Goal: Task Accomplishment & Management: Complete application form

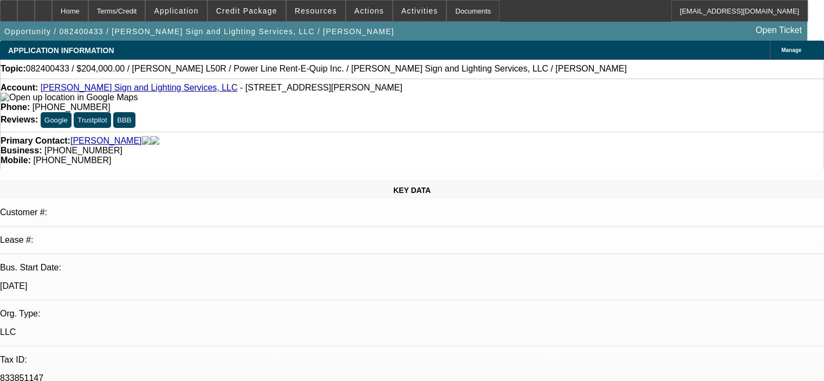
select select "0"
select select "6"
select select "0"
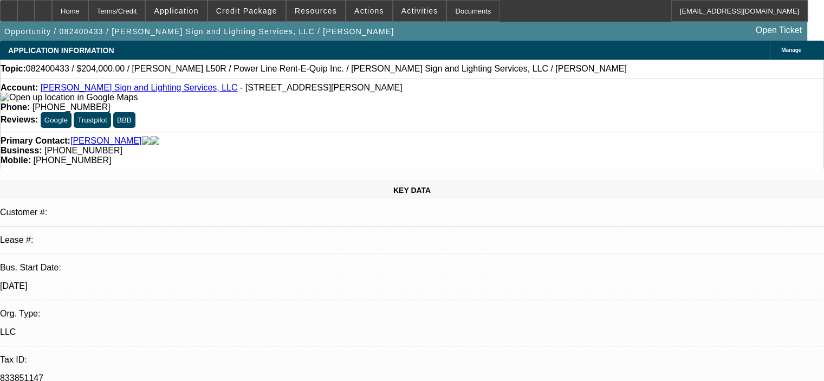
select select "2"
select select "0"
select select "6"
select select "0.1"
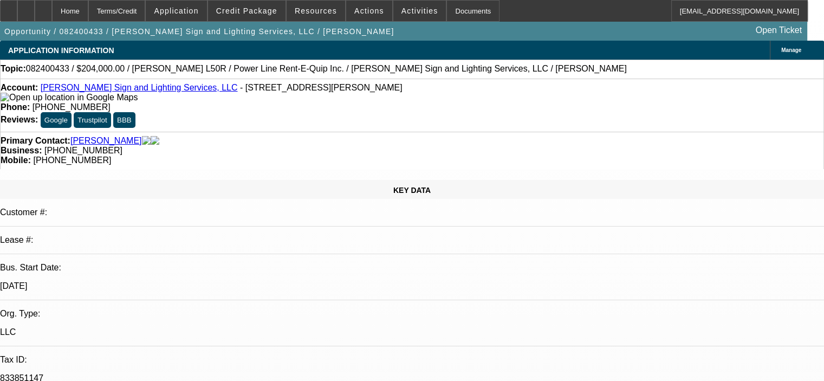
select select "2"
select select "0"
select select "6"
select select "0"
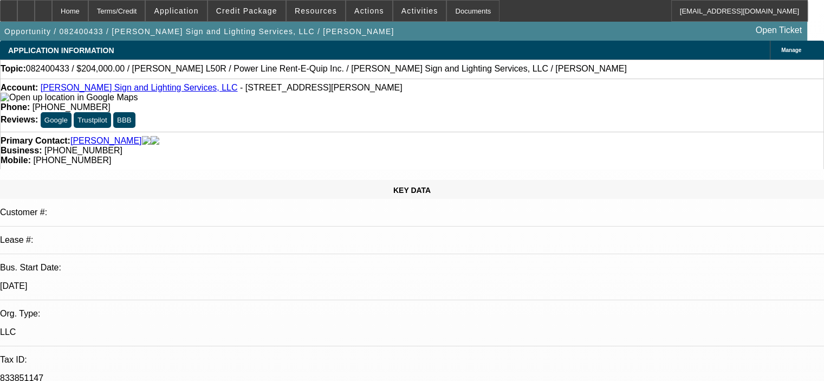
select select "0"
select select "2"
select select "0"
select select "6"
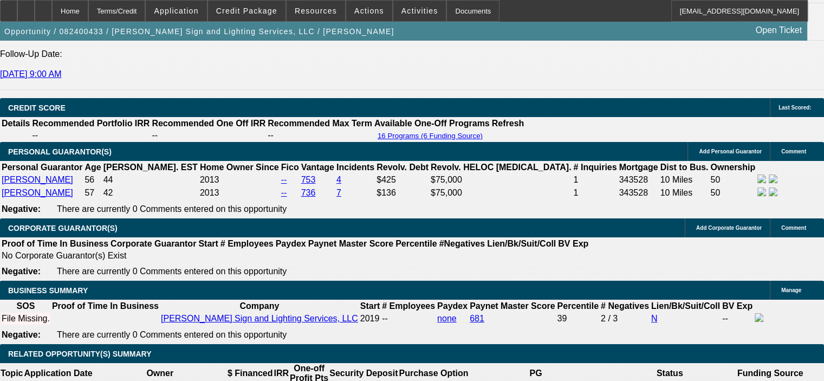
scroll to position [1493, 0]
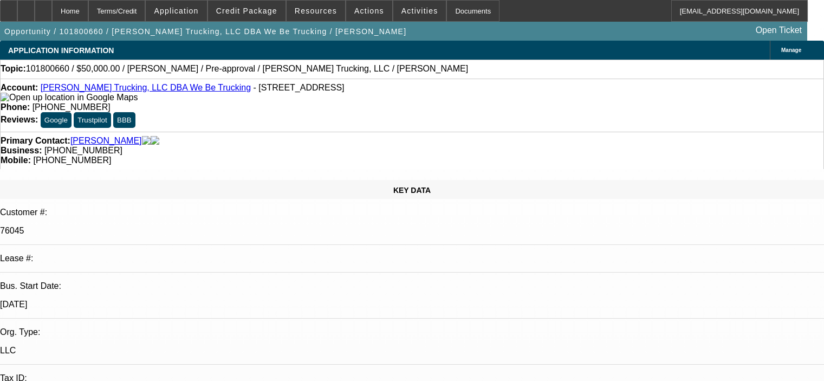
select select "0"
select select "6"
select select "0"
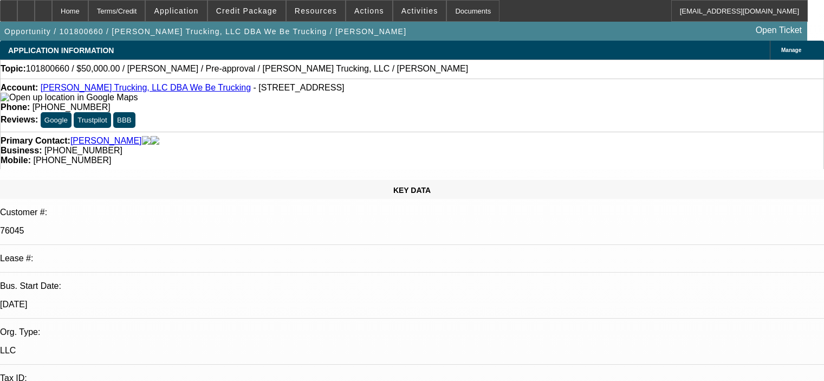
select select "0"
select select "6"
select select "0"
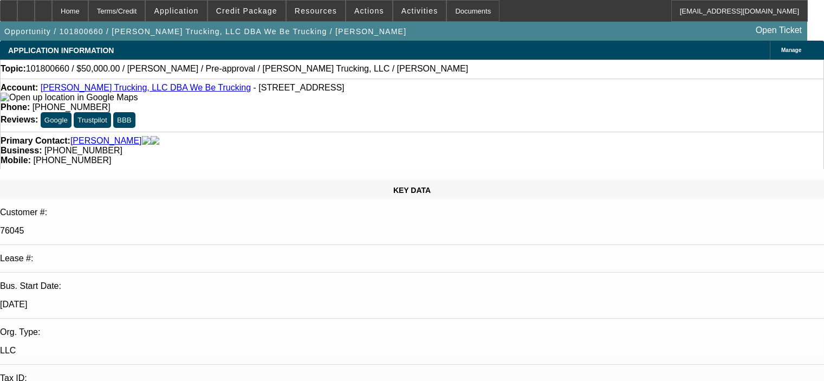
select select "0"
select select "6"
select select "0"
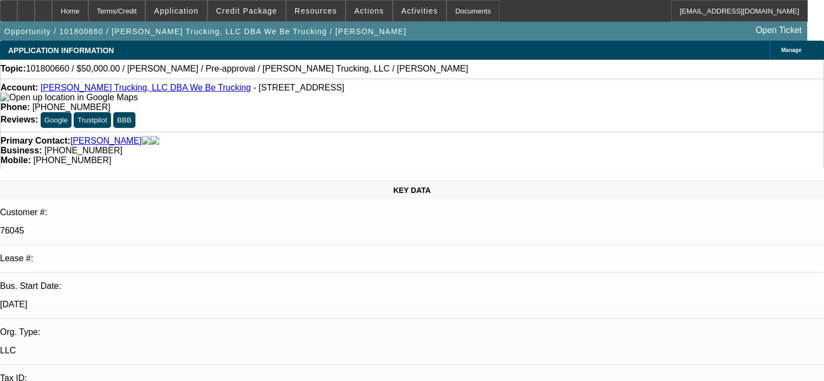
select select "6"
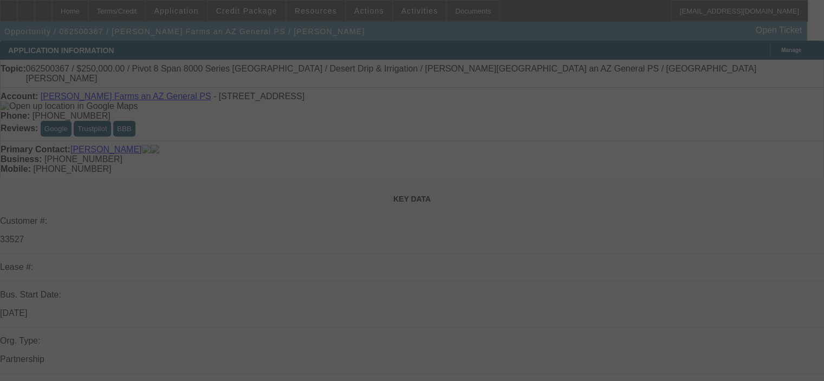
select select "0"
select select "0.1"
select select "4"
select select "0"
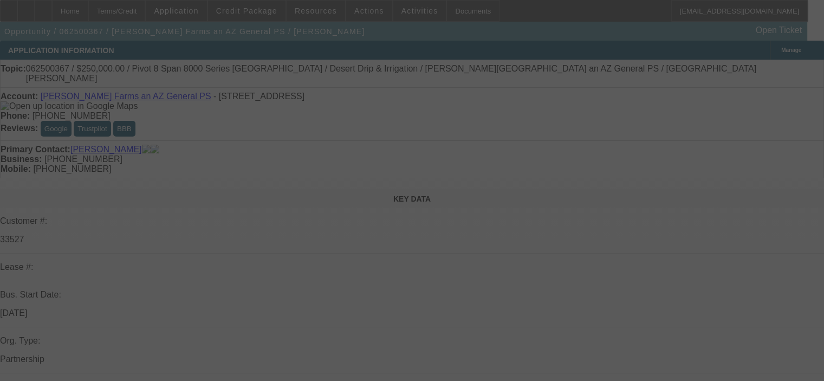
select select "0"
select select "0.1"
select select "4"
select select "0"
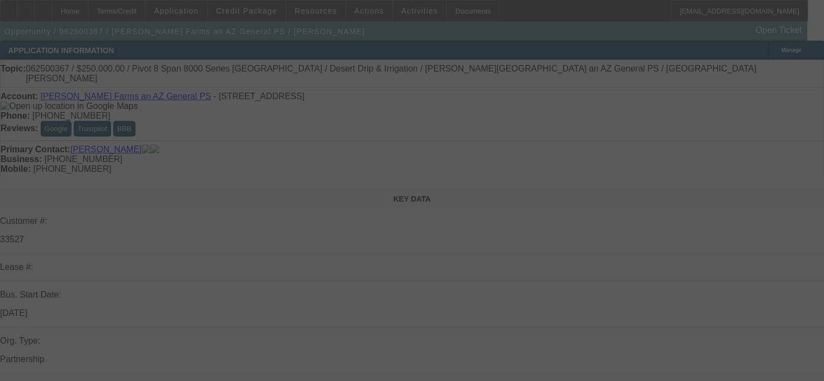
select select "0.1"
select select "4"
select select "0"
select select "0.1"
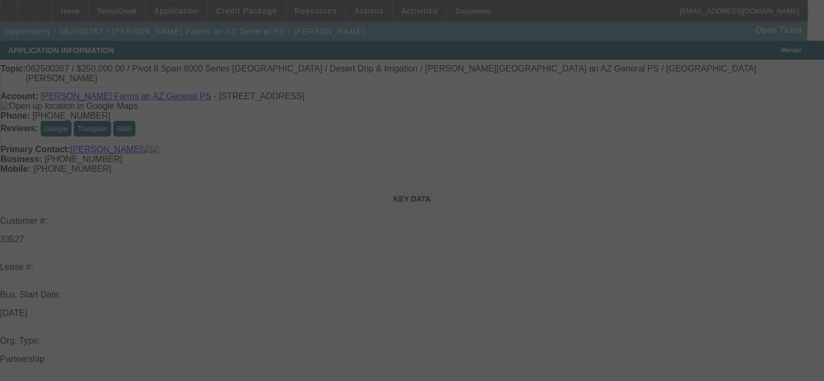
select select "4"
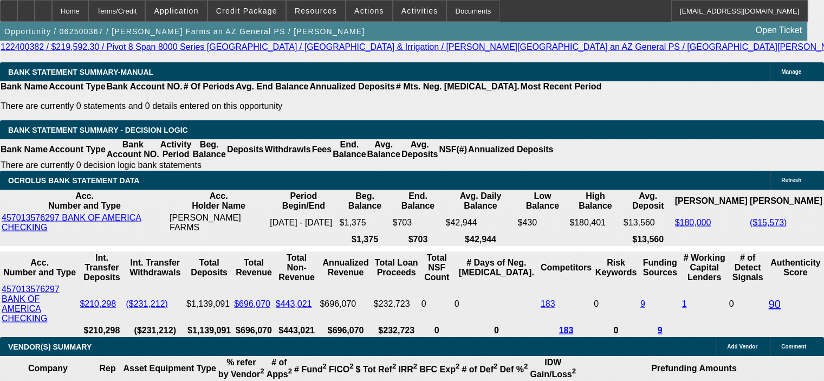
scroll to position [2112, 0]
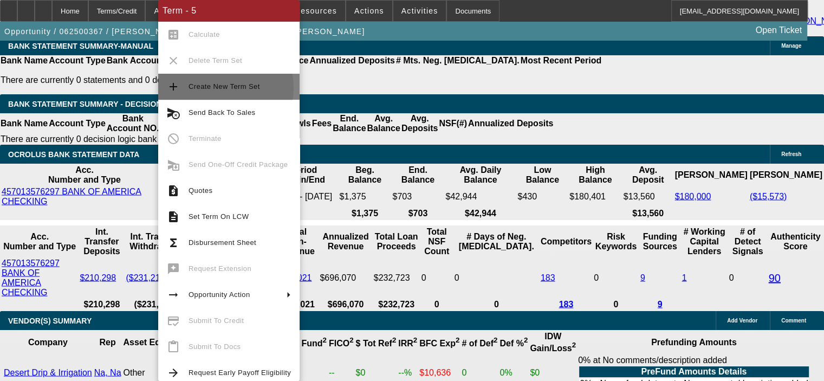
click at [213, 88] on span "Create New Term Set" at bounding box center [223, 86] width 71 height 8
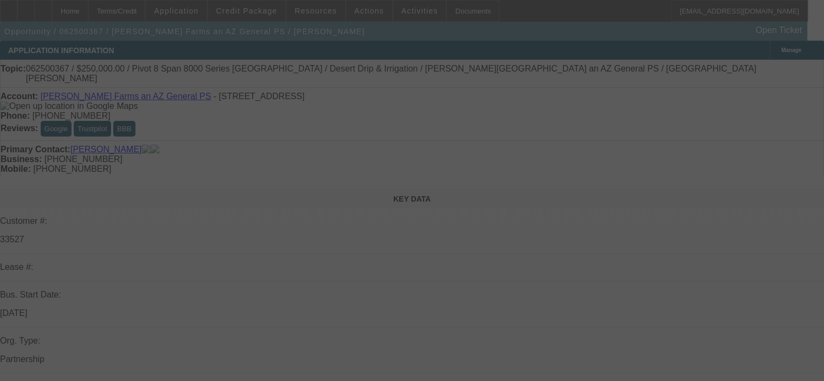
select select "0"
select select "0.1"
select select "4"
select select "0"
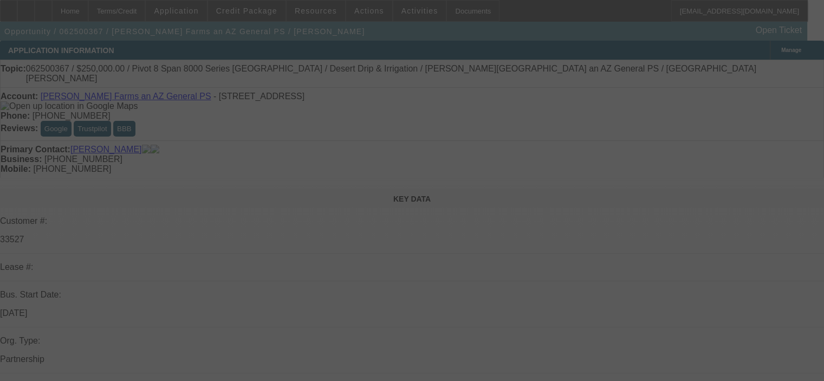
select select "0"
select select "0.1"
select select "4"
select select "0"
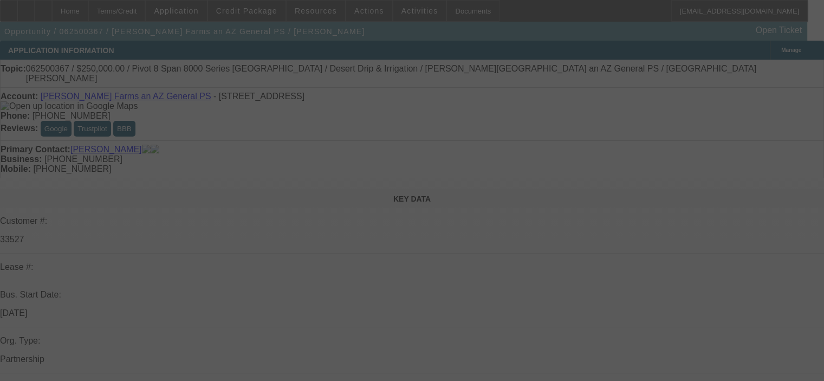
select select "0.1"
select select "4"
select select "0"
select select "0.1"
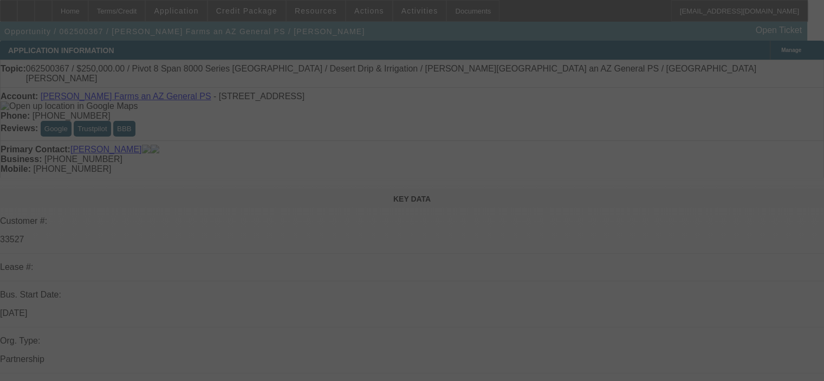
select select "4"
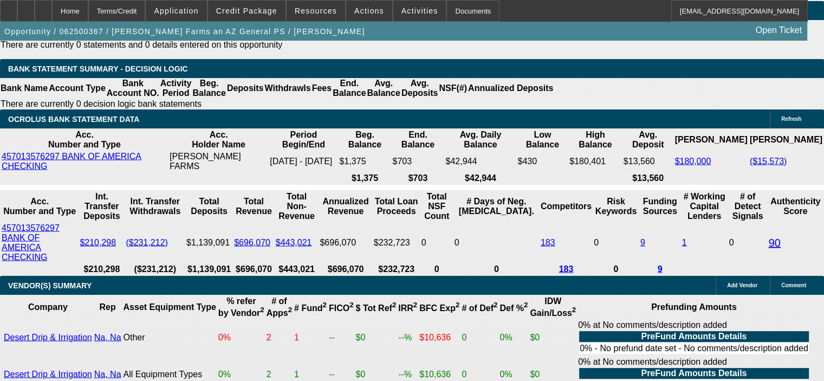
scroll to position [2166, 0]
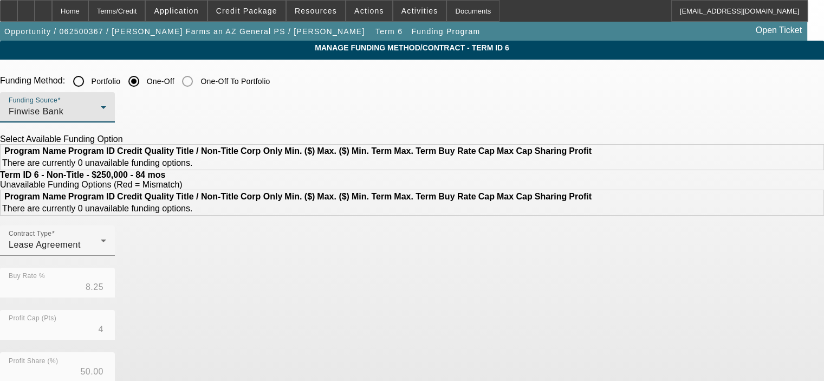
click at [101, 111] on div "Finwise Bank" at bounding box center [55, 111] width 92 height 13
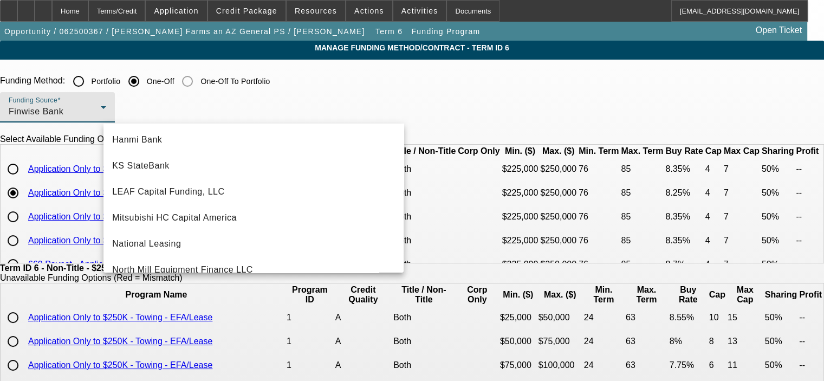
scroll to position [212, 0]
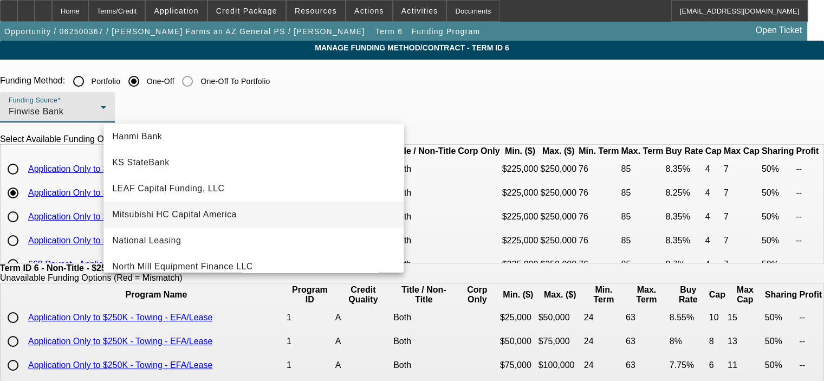
click at [288, 218] on mat-option "Mitsubishi HC Capital America" at bounding box center [253, 214] width 300 height 26
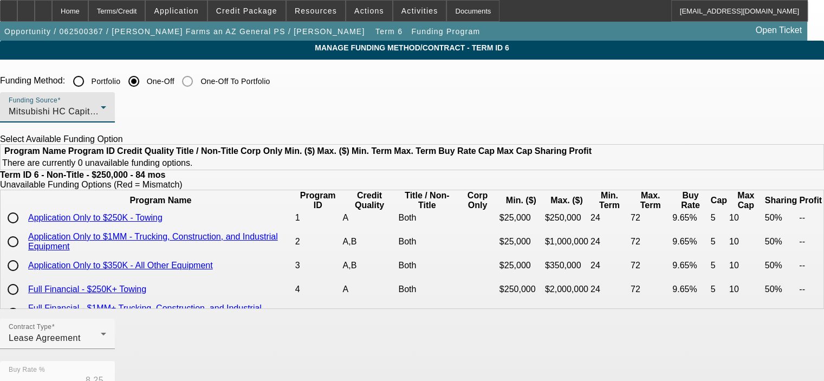
scroll to position [0, 0]
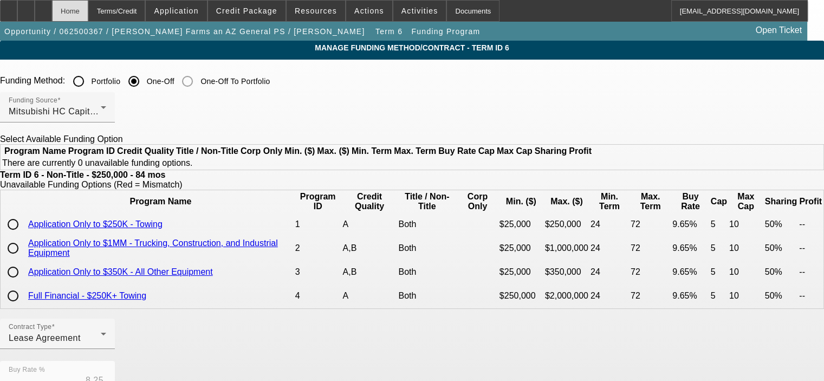
click at [88, 10] on div "Home" at bounding box center [70, 11] width 36 height 22
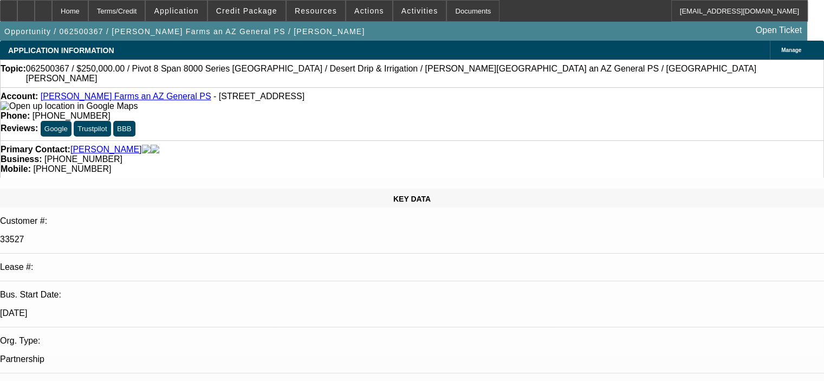
select select "0"
select select "0.1"
select select "4"
select select "0"
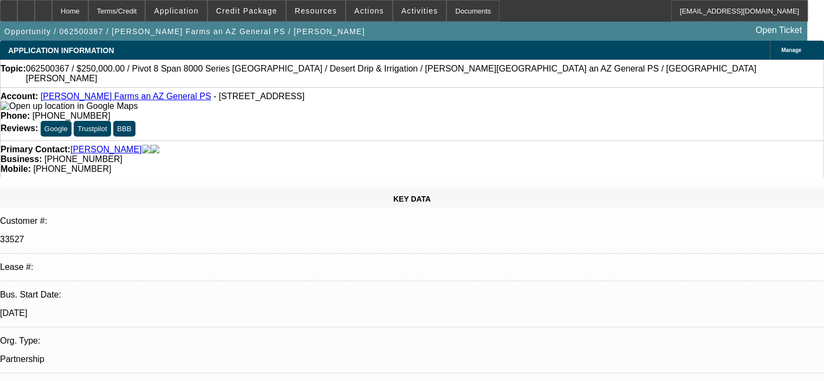
select select "0"
select select "0.1"
select select "4"
select select "0"
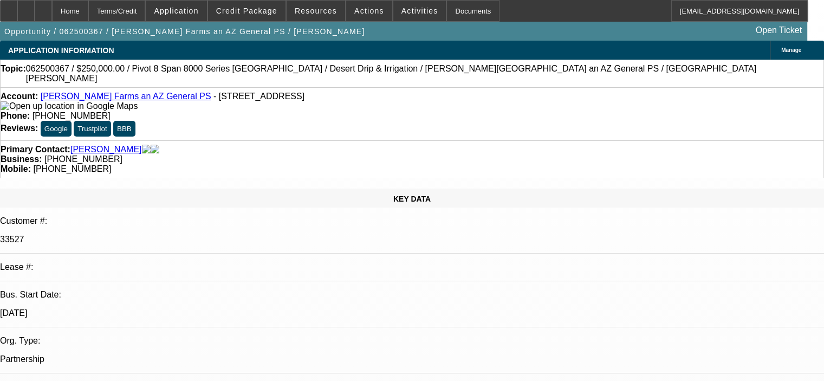
select select "0.1"
select select "4"
select select "0"
select select "0.1"
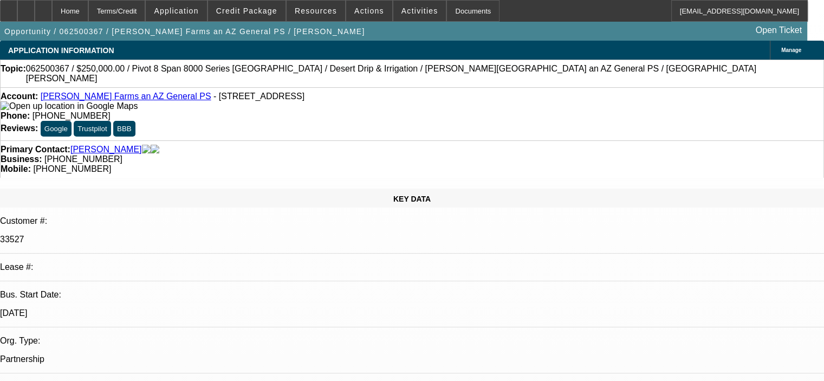
select select "4"
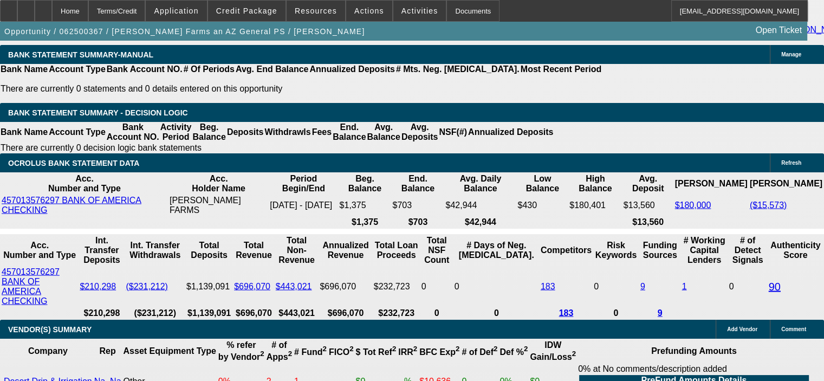
scroll to position [2112, 0]
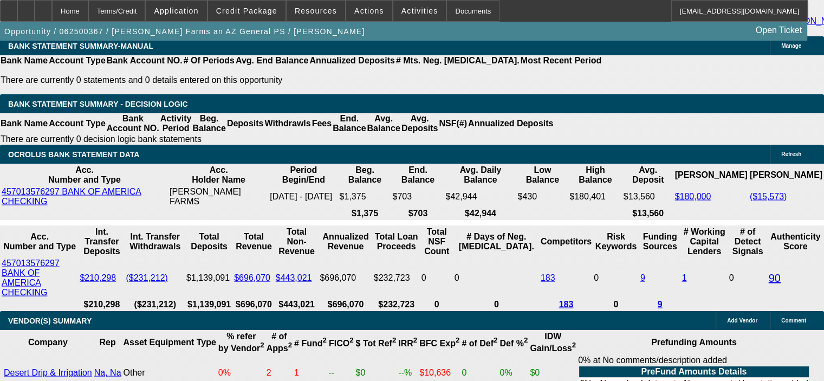
drag, startPoint x: 180, startPoint y: 336, endPoint x: 239, endPoint y: 327, distance: 59.8
type input "7"
type input "UNKNOWN"
type input "72"
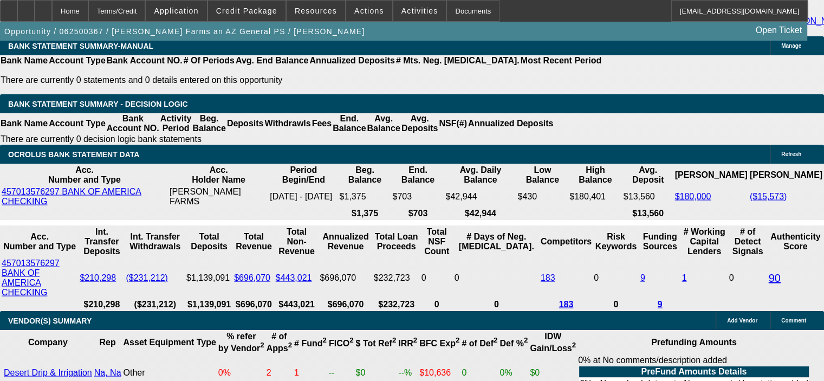
type input "$36,757.48"
type input "72"
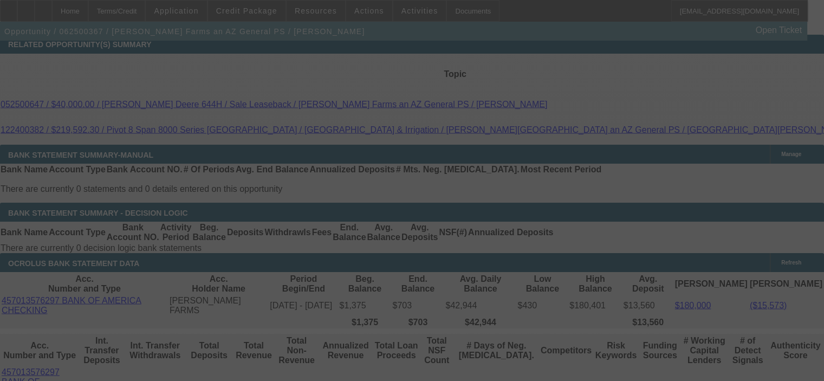
select select "0"
select select "0.1"
select select "4"
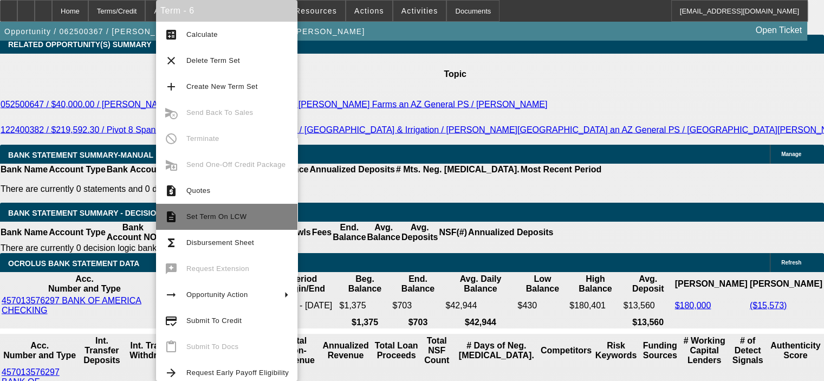
click at [197, 225] on button "description Set Term On LCW" at bounding box center [226, 217] width 141 height 26
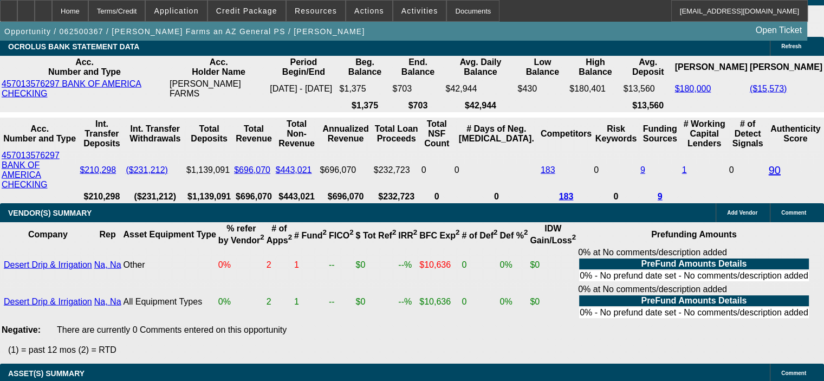
scroll to position [2220, 0]
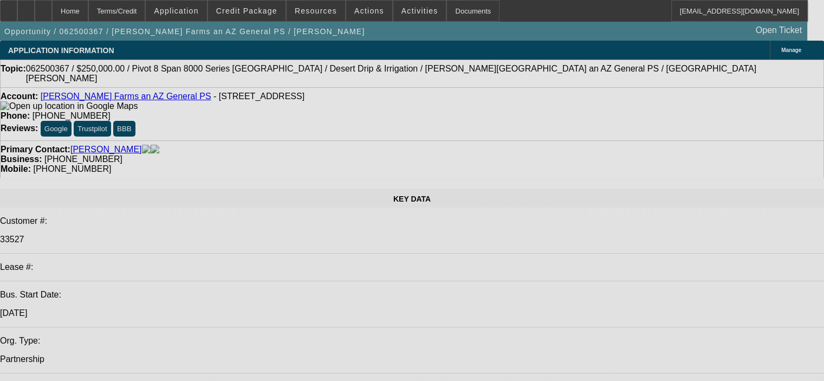
select select "0"
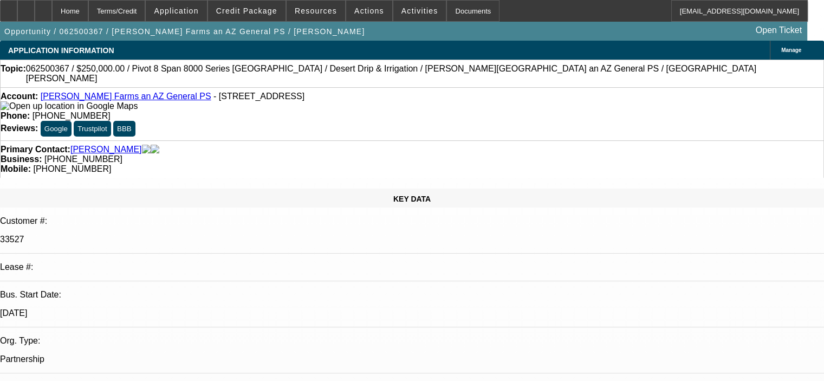
select select "0"
select select "0.1"
select select "4"
select select "0"
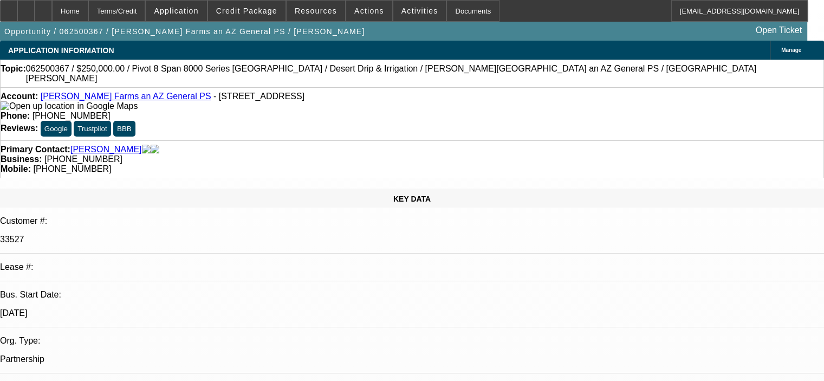
select select "0.1"
select select "4"
select select "0"
select select "0.1"
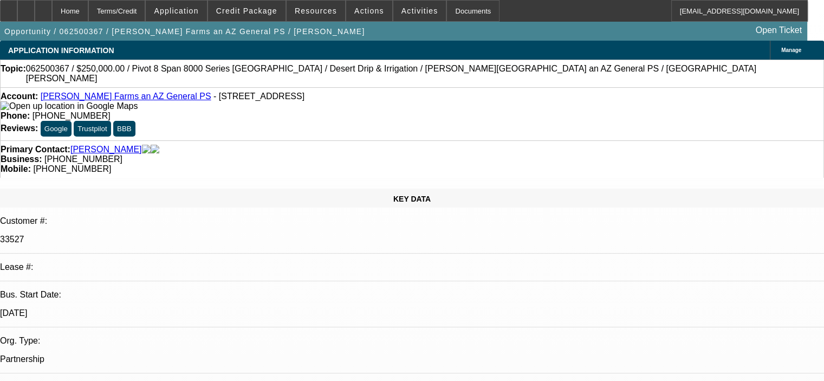
select select "4"
select select "0"
select select "0.1"
select select "4"
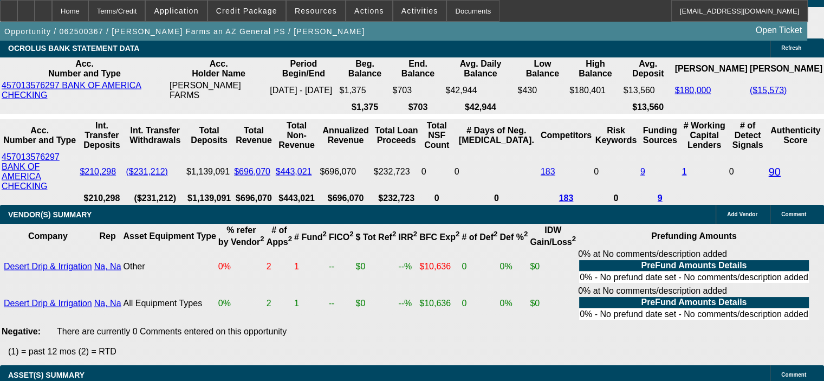
scroll to position [2220, 0]
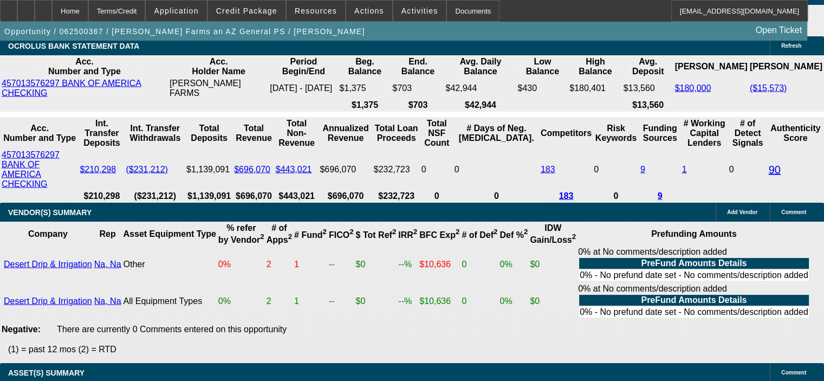
drag, startPoint x: 199, startPoint y: 226, endPoint x: 233, endPoint y: 226, distance: 34.7
type input "8"
type input "UNKNOWN"
type input "$4,383.31"
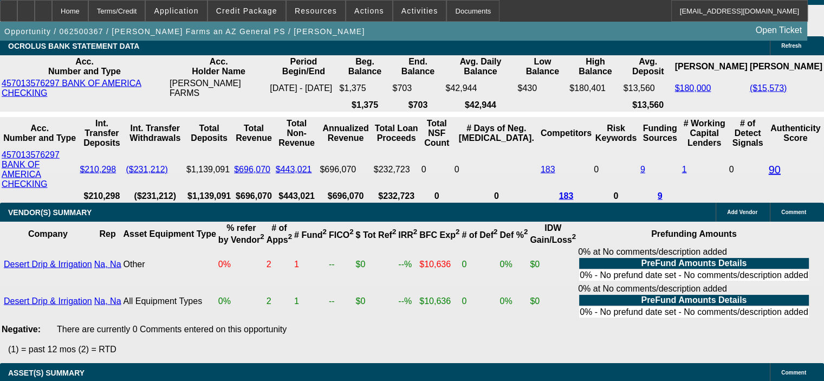
type input "8.7"
type input "$4,469.25"
type input "8.7"
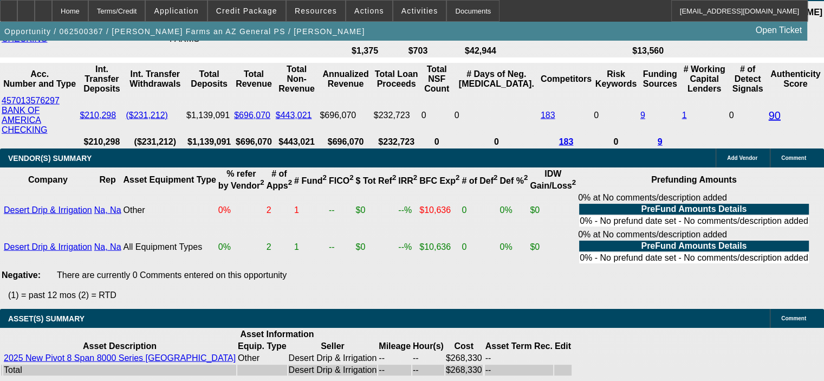
scroll to position [2112, 0]
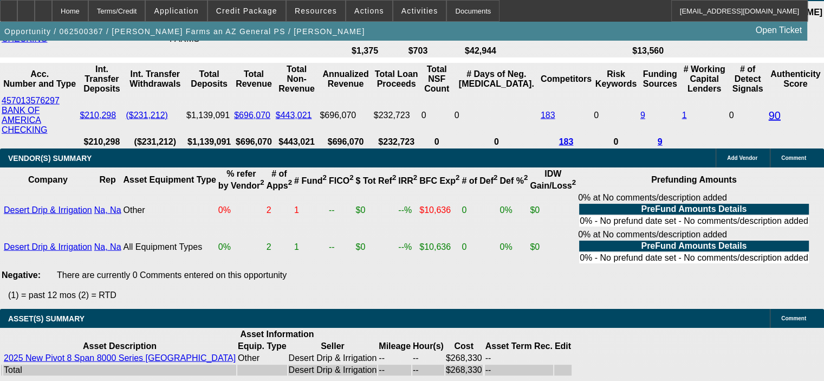
scroll to position [2220, 0]
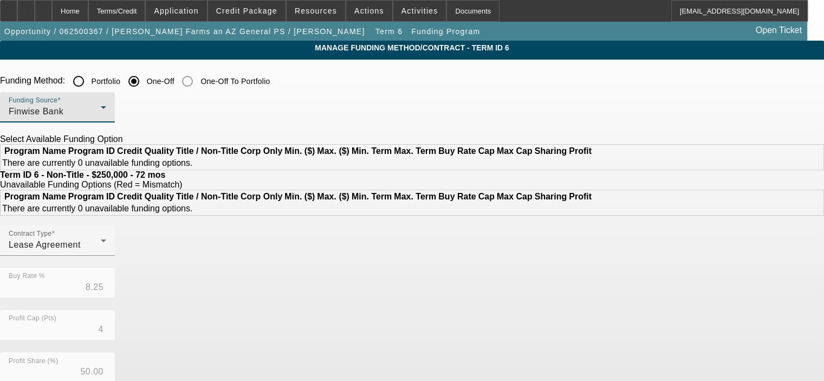
click at [101, 113] on div "Finwise Bank" at bounding box center [55, 111] width 92 height 13
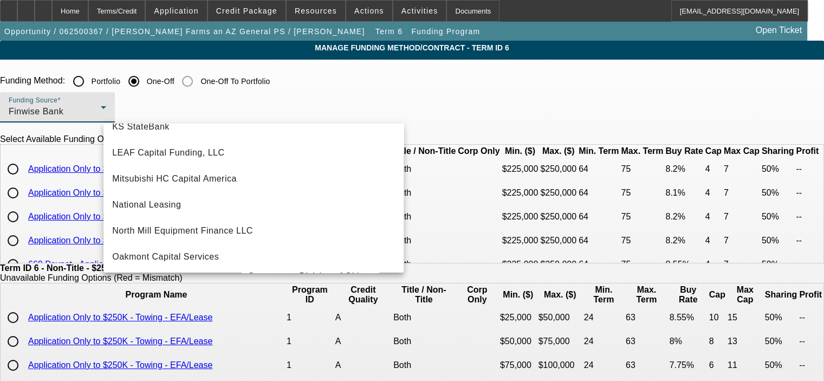
scroll to position [251, 0]
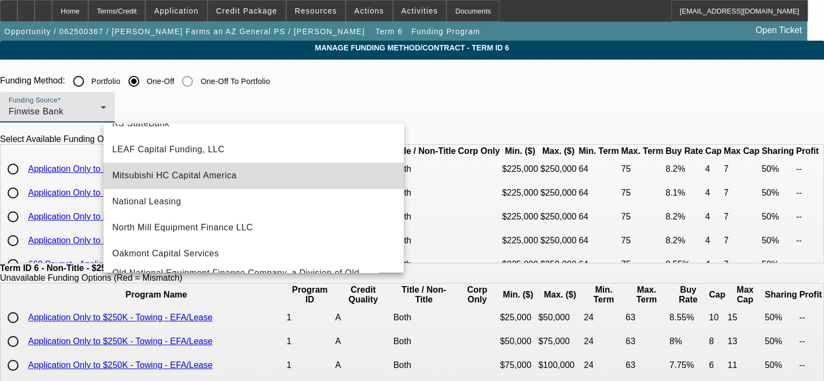
click at [277, 181] on mat-option "Mitsubishi HC Capital America" at bounding box center [253, 175] width 300 height 26
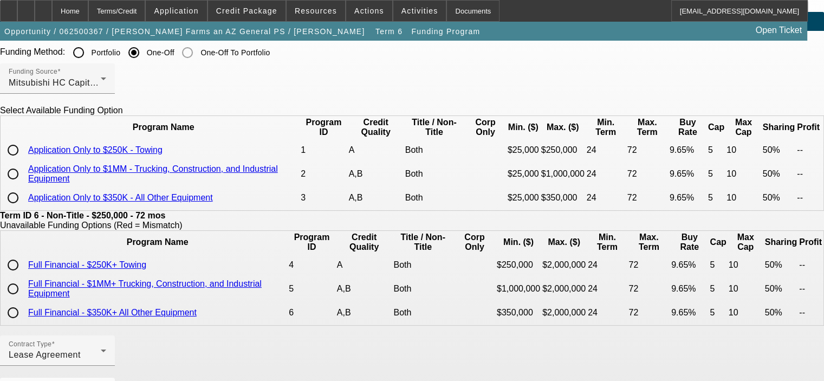
scroll to position [54, 0]
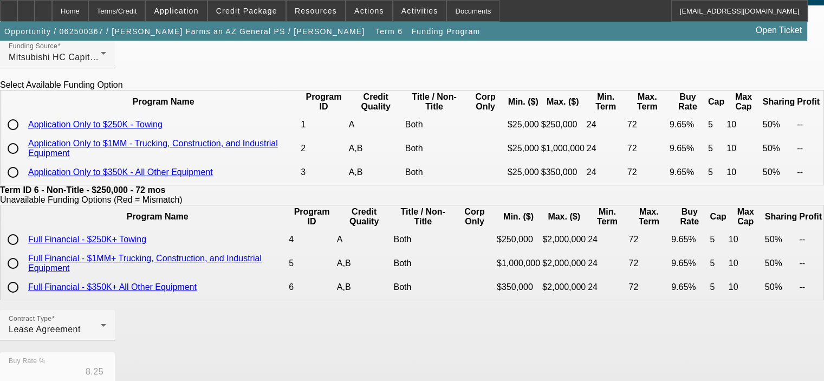
click at [24, 183] on input "radio" at bounding box center [13, 172] width 22 height 22
radio input "true"
type input "9.65"
type input "5"
type input "10"
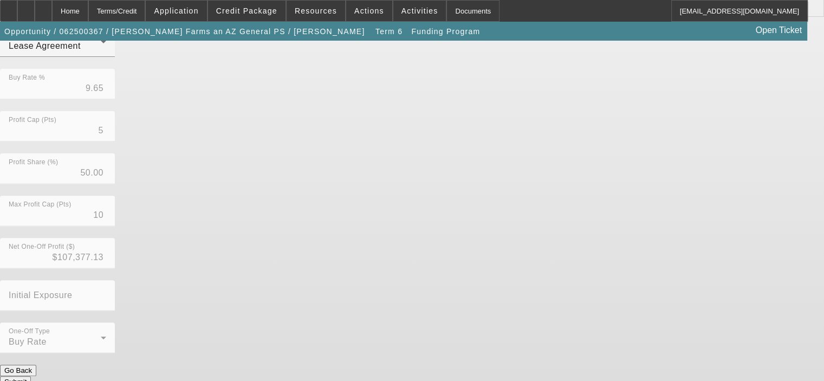
scroll to position [348, 0]
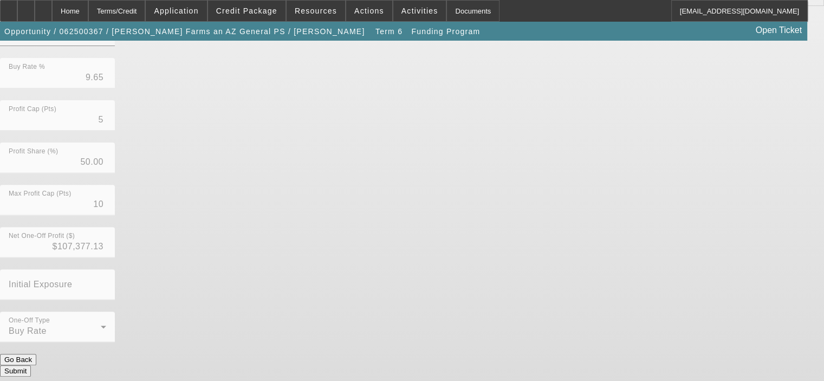
click at [31, 365] on button "Submit" at bounding box center [15, 370] width 31 height 11
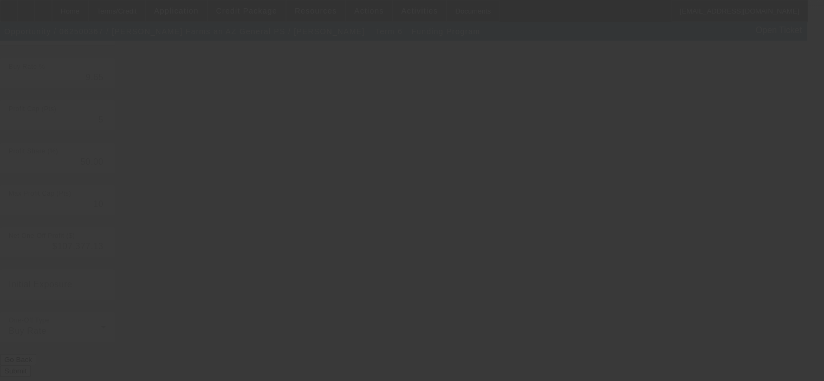
type input "8.25"
type input "4"
type input "7"
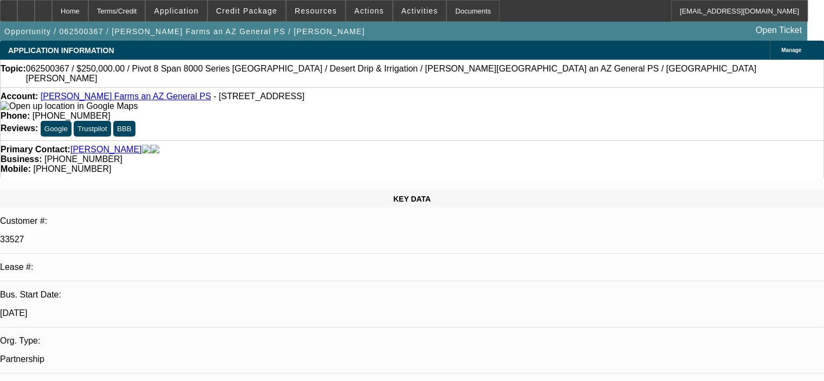
select select "0"
select select "0.1"
select select "4"
select select "0"
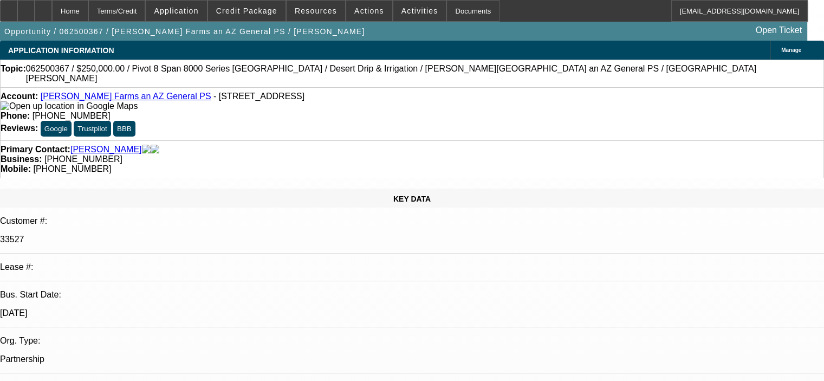
select select "0"
select select "0.1"
select select "4"
select select "0"
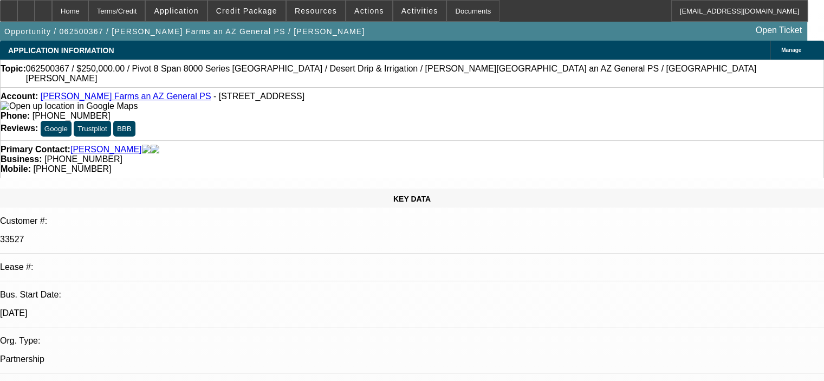
select select "0.1"
select select "4"
select select "0"
select select "0.1"
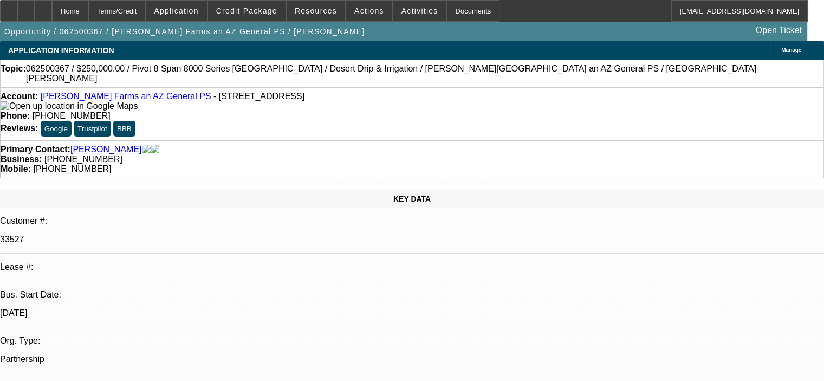
select select "4"
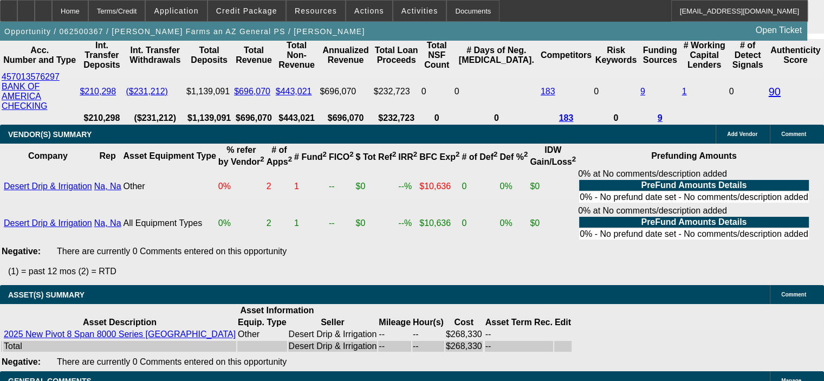
scroll to position [2274, 0]
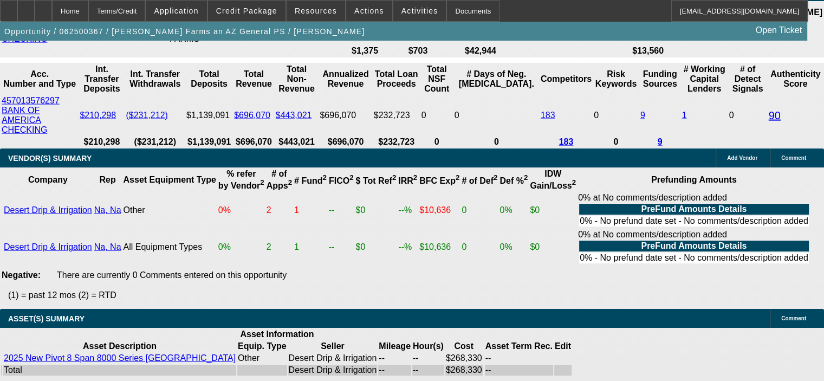
drag, startPoint x: 208, startPoint y: 171, endPoint x: 266, endPoint y: 168, distance: 58.5
type input "8"
type input "UNKNOWN"
type input "$4,383.31"
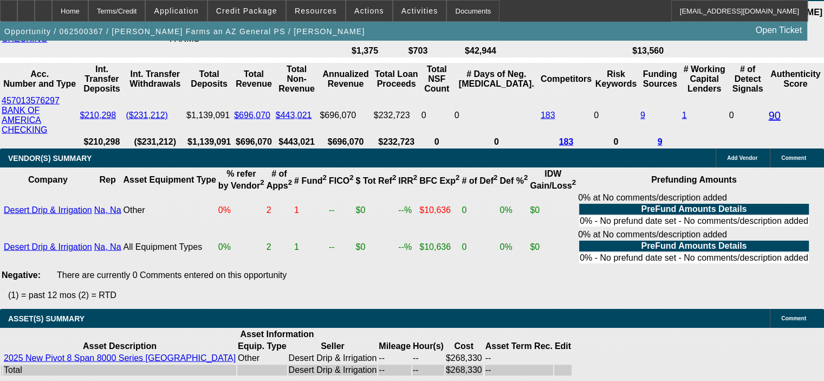
type input "8.9"
type input "$4,493.99"
type input "8.9"
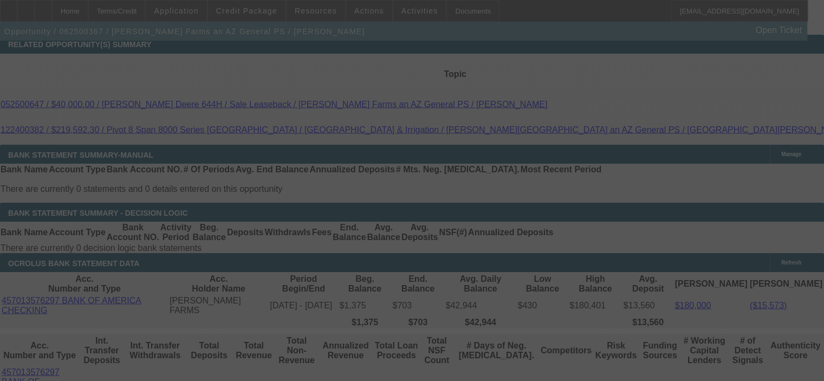
select select "0"
select select "0.1"
select select "4"
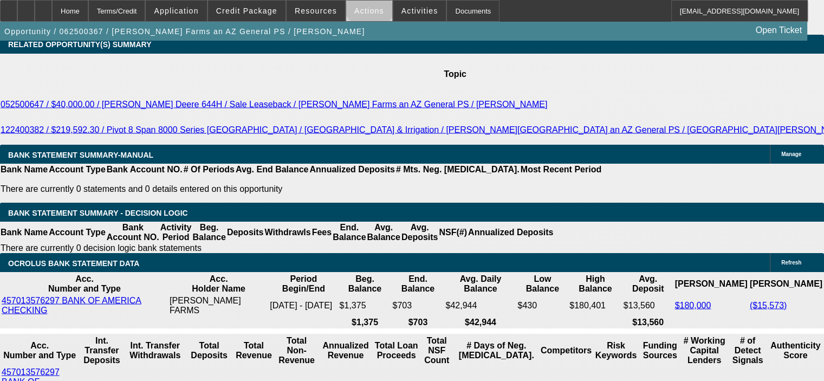
click at [363, 4] on span at bounding box center [369, 11] width 46 height 26
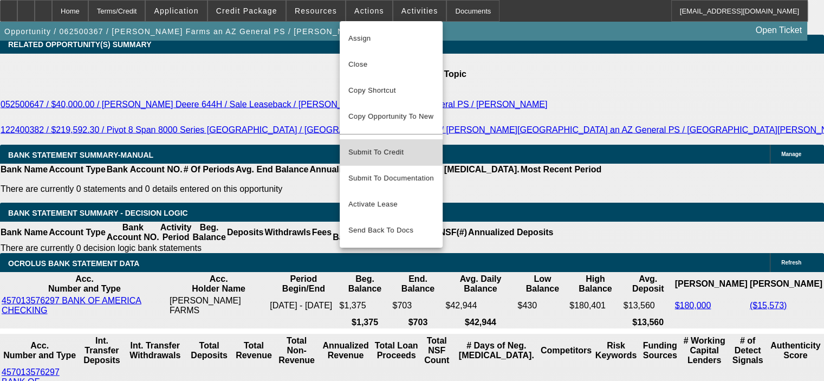
click at [374, 146] on span "Submit To Credit" at bounding box center [391, 152] width 86 height 13
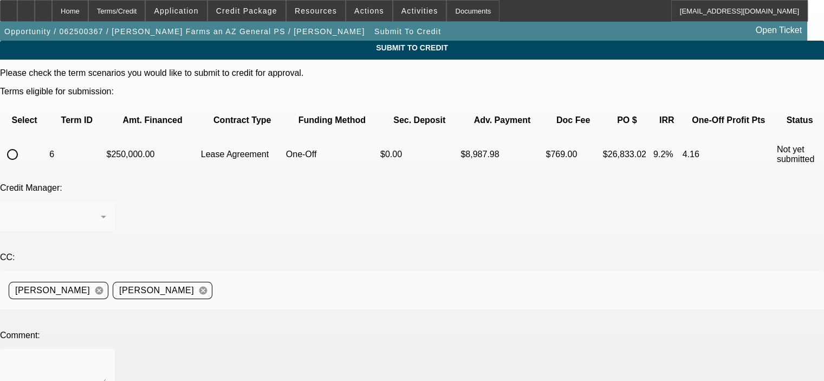
click at [23, 143] on input "radio" at bounding box center [13, 154] width 22 height 22
radio input "true"
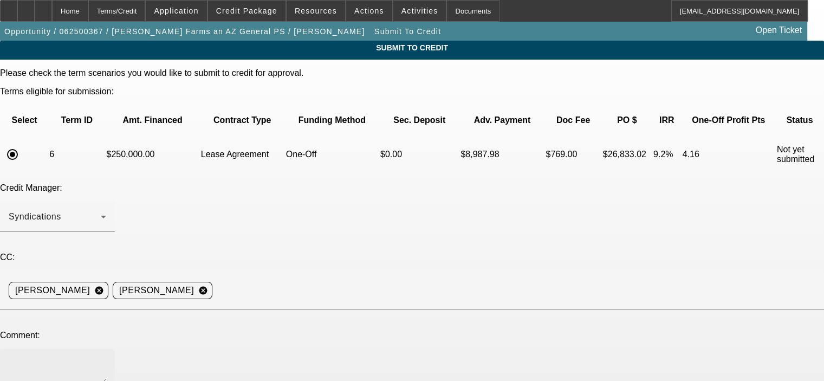
click at [106, 349] on div at bounding box center [57, 370] width 97 height 43
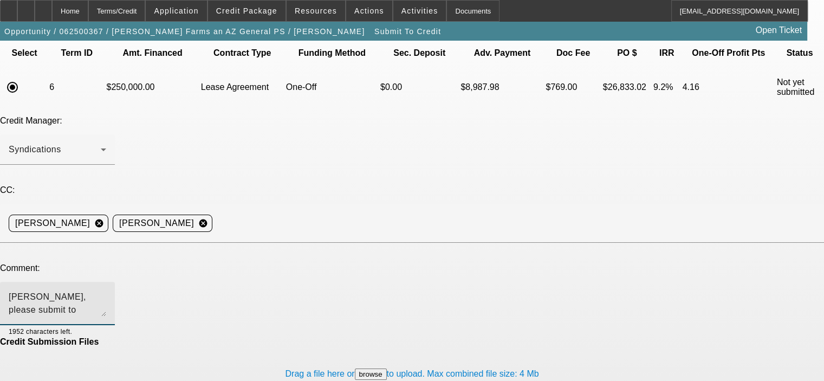
scroll to position [68, 0]
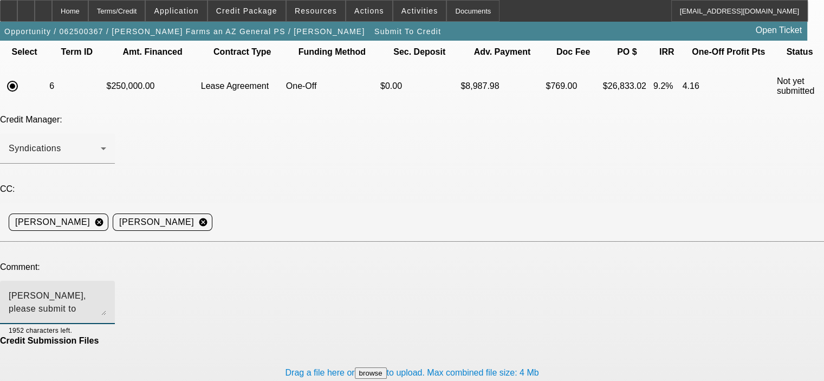
type textarea "[PERSON_NAME], please submit to Mitsubishi, thanks. [PERSON_NAME]"
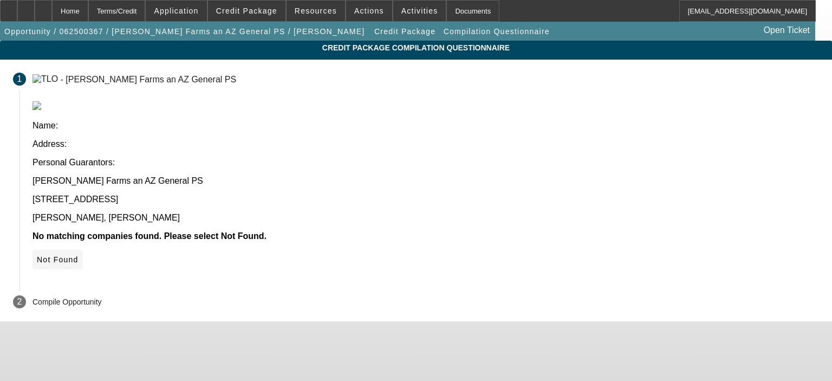
click at [79, 255] on span "Not Found" at bounding box center [58, 259] width 42 height 9
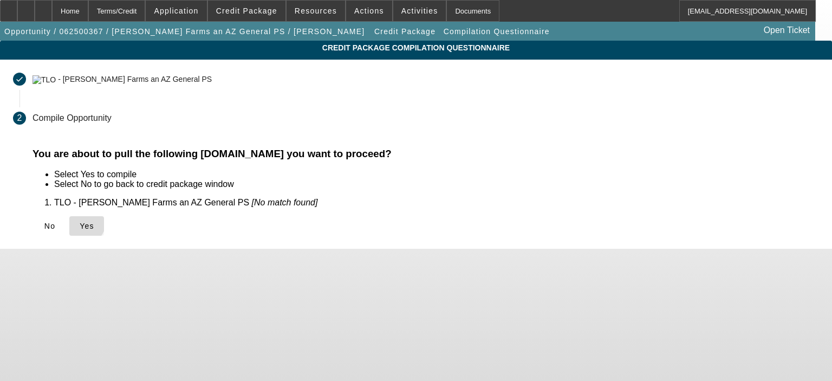
click at [80, 223] on icon at bounding box center [80, 225] width 0 height 9
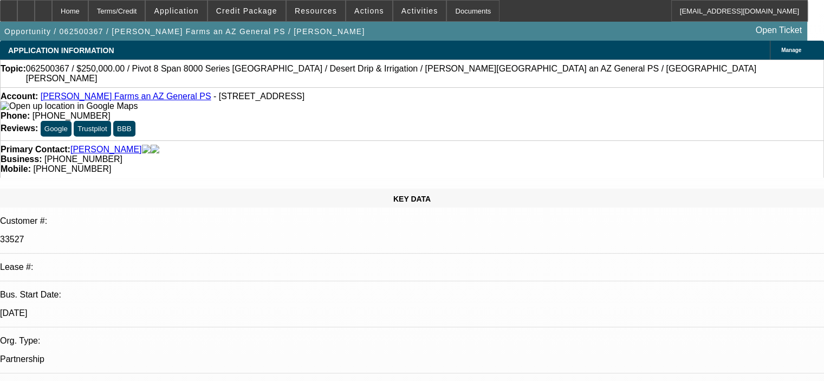
select select "0"
select select "0.1"
select select "4"
select select "0"
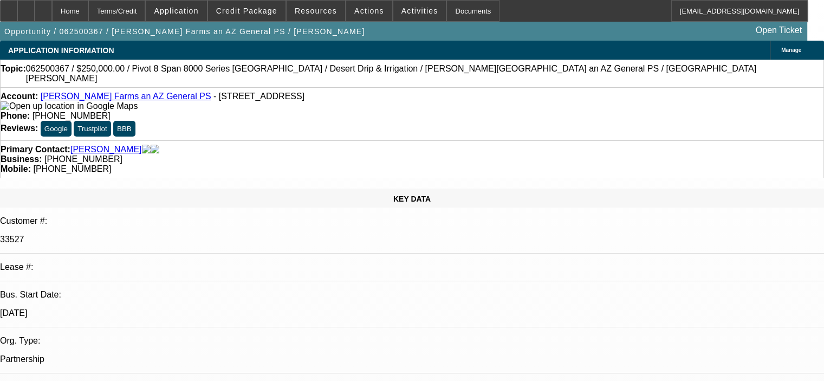
select select "0"
select select "0.1"
select select "4"
select select "0"
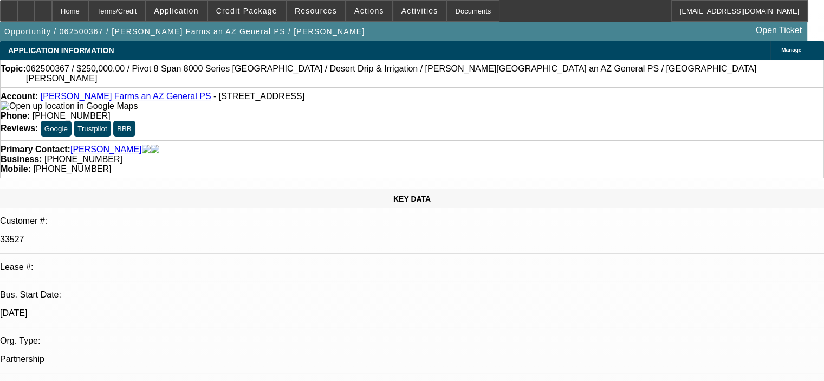
select select "0.1"
select select "4"
select select "0"
select select "0.1"
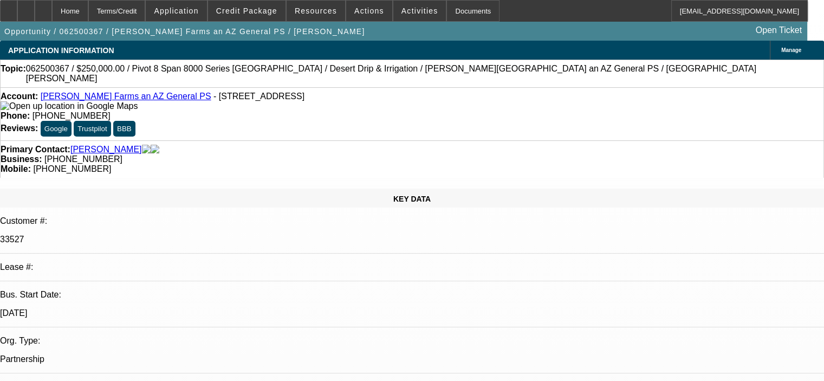
select select "4"
